Goal: Task Accomplishment & Management: Manage account settings

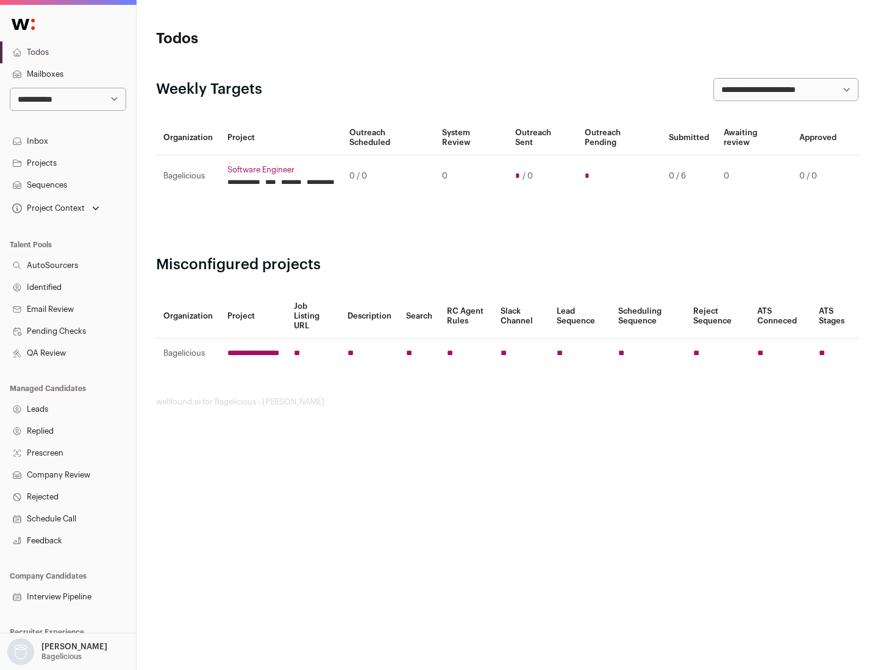
click at [68, 163] on link "Projects" at bounding box center [68, 163] width 136 height 22
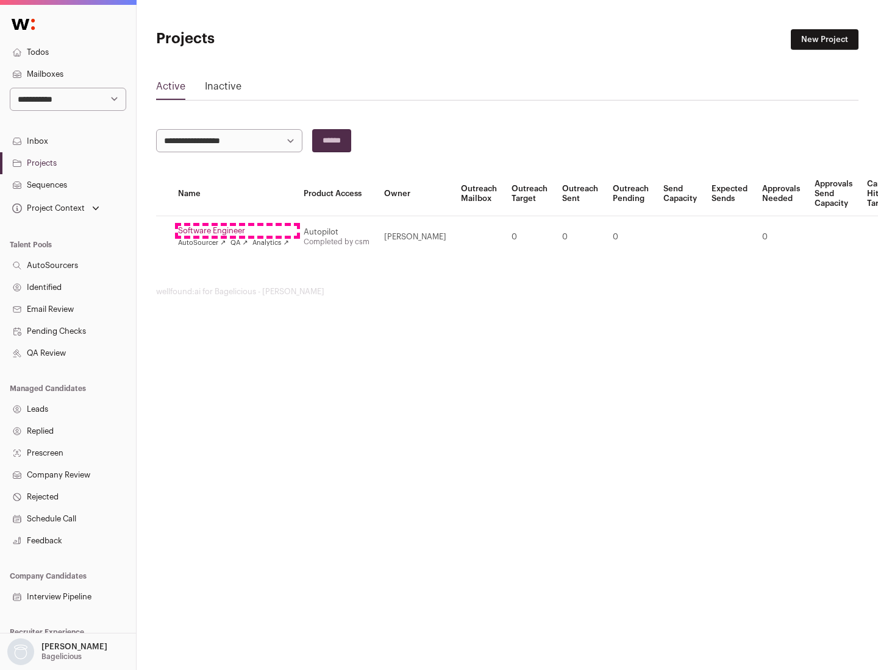
click at [237, 231] on link "Software Engineer" at bounding box center [233, 231] width 111 height 10
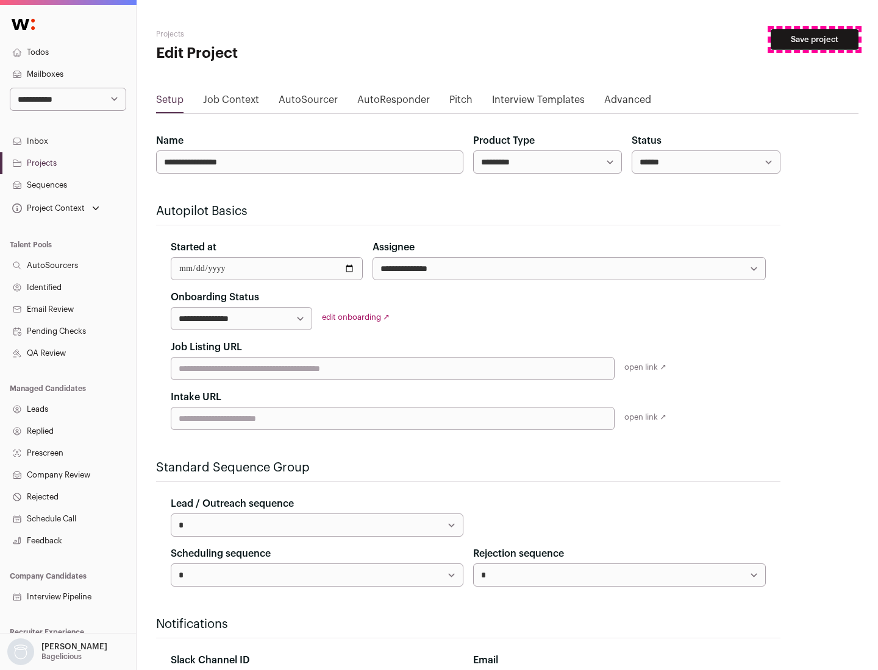
click at [814, 40] on button "Save project" at bounding box center [814, 39] width 88 height 21
